Goal: Navigation & Orientation: Find specific page/section

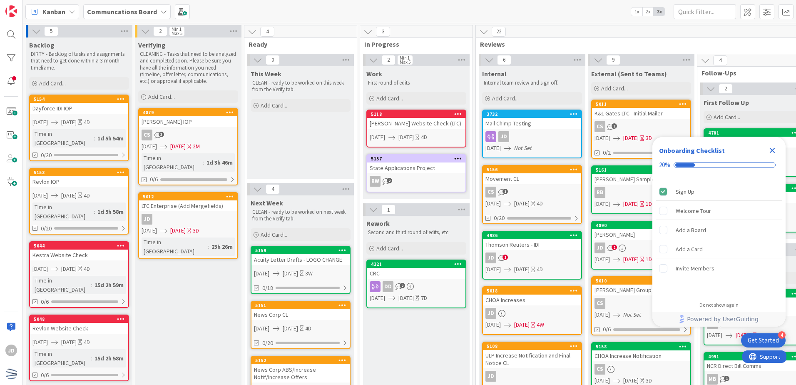
click at [503, 257] on span "1" at bounding box center [505, 256] width 5 height 5
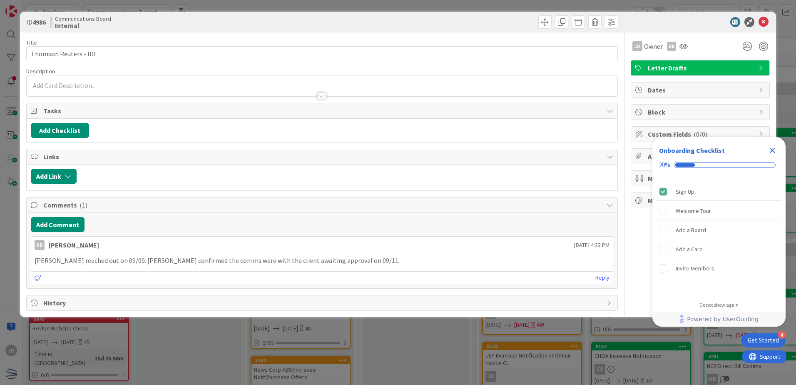
click at [772, 152] on icon "Close Checklist" at bounding box center [772, 150] width 5 height 5
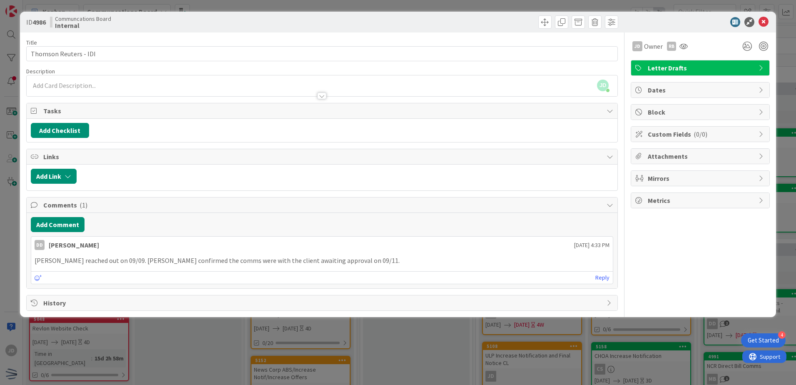
click at [211, 329] on div "ID 4986 Communcations Board Internal Title 21 / 128 Thomson Reuters - IDI Descr…" at bounding box center [398, 192] width 796 height 385
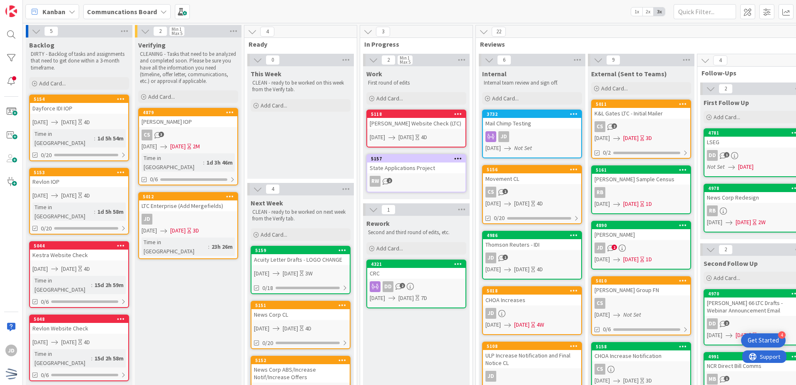
click at [615, 249] on span "2" at bounding box center [614, 246] width 5 height 5
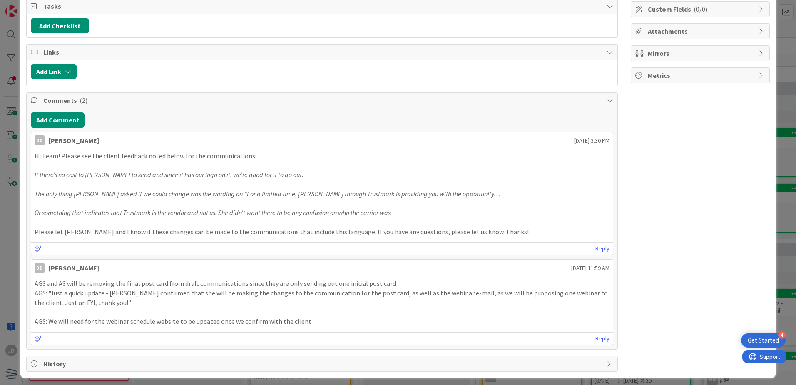
click at [20, 282] on div "ID 4890 Communcations Board External (Sent to Teams) Title 14 / 128 [PERSON_NAM…" at bounding box center [398, 132] width 756 height 491
click at [772, 66] on div "ID 4890 Communcations Board External (Sent to Teams) Title 14 / 128 [PERSON_NAM…" at bounding box center [398, 192] width 796 height 385
